Goal: Navigation & Orientation: Find specific page/section

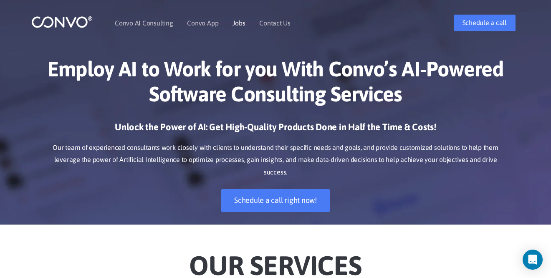
click at [243, 24] on link "Jobs" at bounding box center [239, 23] width 13 height 7
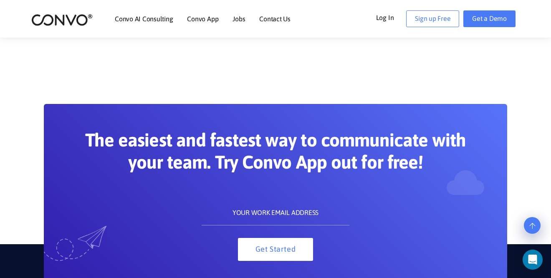
scroll to position [717, 0]
